Goal: Task Accomplishment & Management: Manage account settings

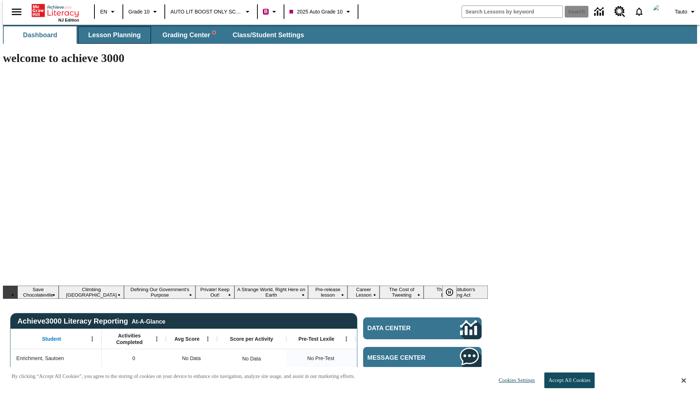
click at [112, 35] on span "Lesson Planning" at bounding box center [114, 35] width 53 height 8
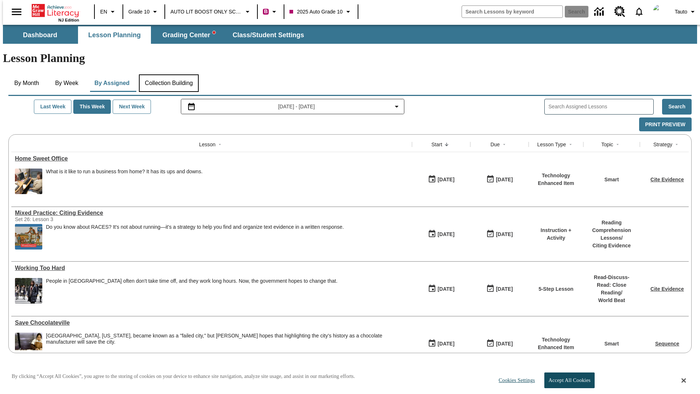
click at [169, 74] on button "Collection Building" at bounding box center [169, 83] width 60 height 18
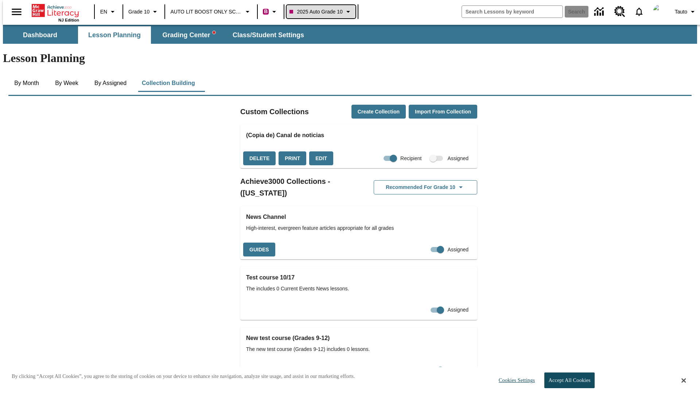
click at [320, 12] on span "2025 Auto Grade 10" at bounding box center [316, 12] width 53 height 8
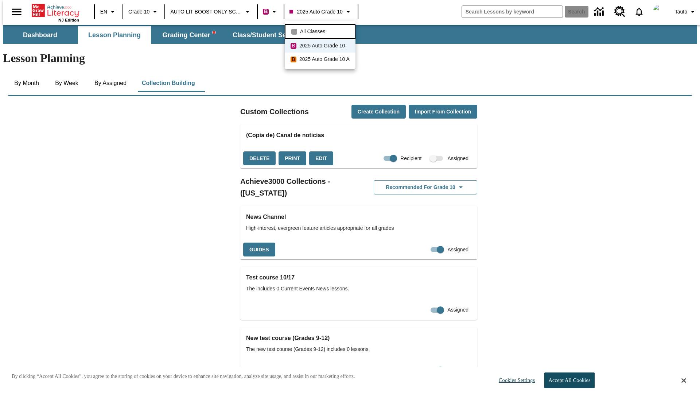
click at [321, 31] on span "All Classes" at bounding box center [312, 32] width 25 height 8
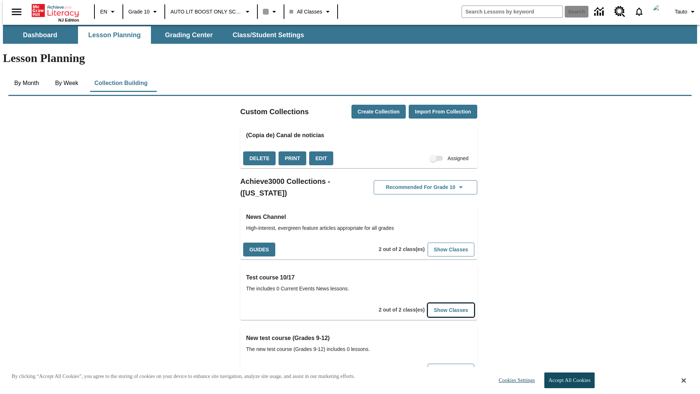
click at [440, 303] on button "Show Classes" at bounding box center [451, 310] width 47 height 14
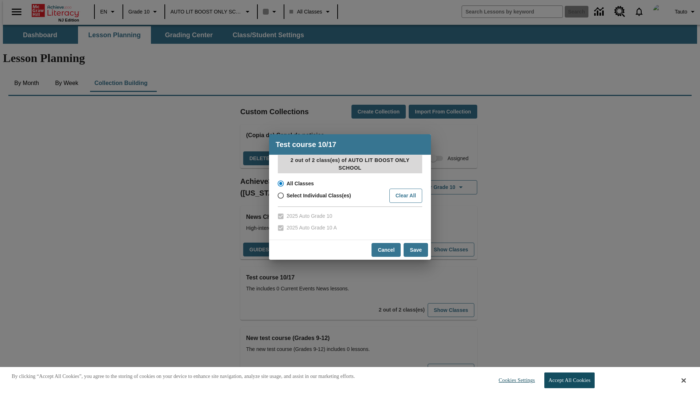
click at [280, 183] on input "All Classes" at bounding box center [280, 183] width 13 height 10
click at [387, 249] on button "Cancel" at bounding box center [386, 250] width 29 height 14
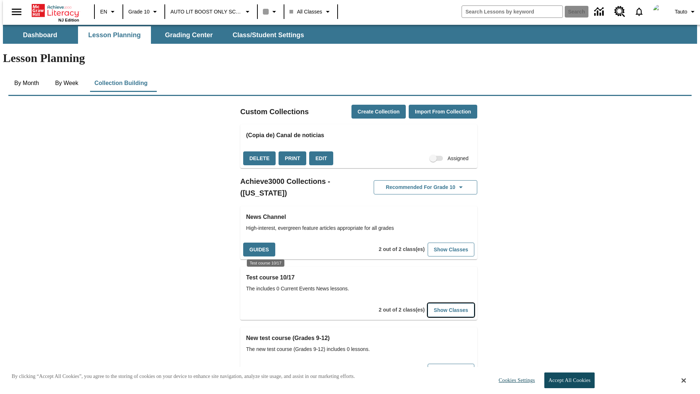
click at [440, 303] on button "Show Classes" at bounding box center [451, 310] width 47 height 14
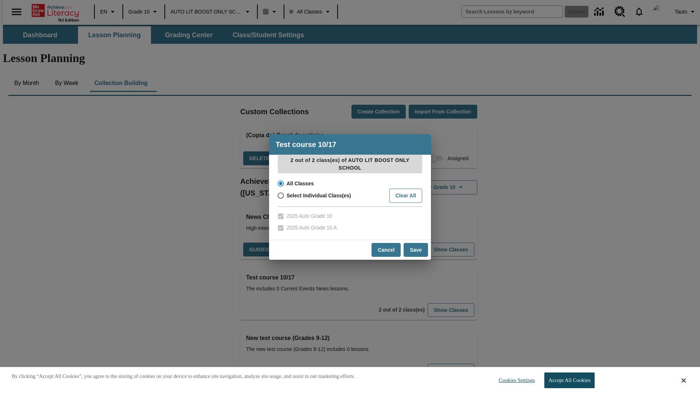
click at [280, 183] on input "All Classes" at bounding box center [280, 183] width 13 height 10
click at [416, 249] on button "Save" at bounding box center [416, 250] width 24 height 14
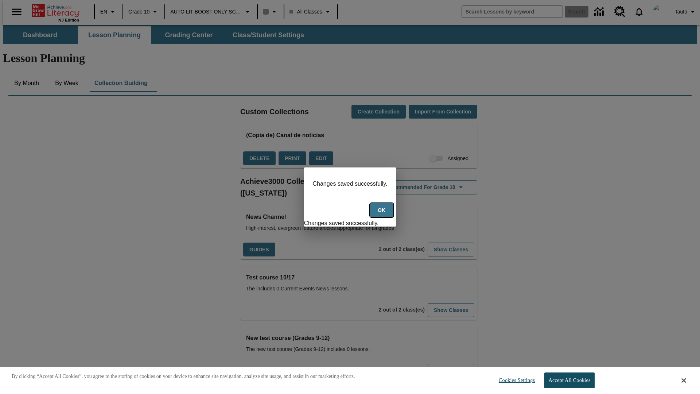
click at [383, 214] on button "Ok" at bounding box center [381, 210] width 23 height 14
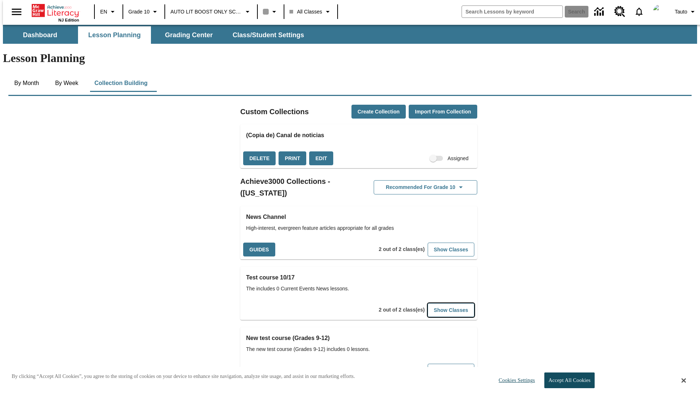
click at [440, 303] on button "Show Classes" at bounding box center [451, 310] width 47 height 14
